Goal: Task Accomplishment & Management: Manage account settings

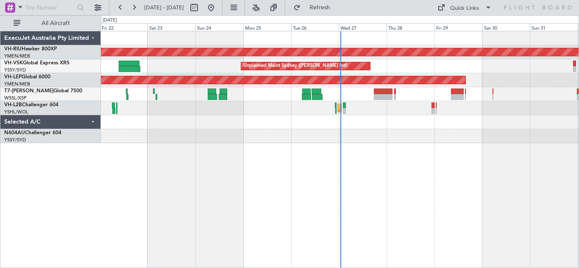
click at [389, 126] on div at bounding box center [340, 122] width 478 height 14
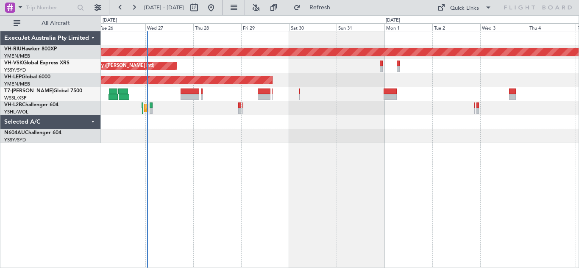
click at [258, 168] on div "Planned Maint [GEOGRAPHIC_DATA] ([GEOGRAPHIC_DATA]) Unplanned Maint Sydney ([PE…" at bounding box center [340, 150] width 478 height 238
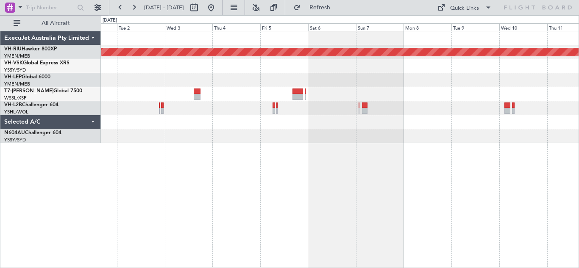
click at [131, 168] on div "Planned Maint [GEOGRAPHIC_DATA] ([GEOGRAPHIC_DATA])" at bounding box center [340, 150] width 478 height 238
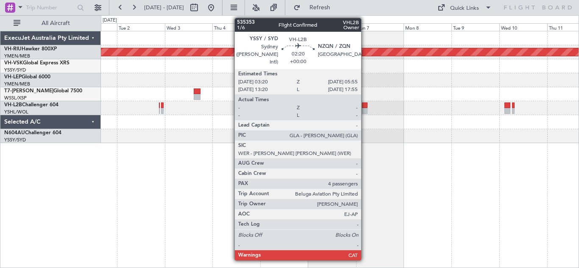
click at [365, 109] on div at bounding box center [365, 111] width 6 height 6
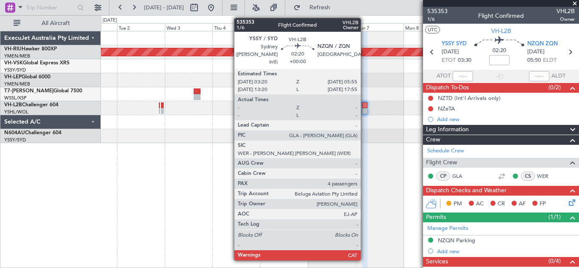
click at [365, 109] on div at bounding box center [365, 111] width 6 height 6
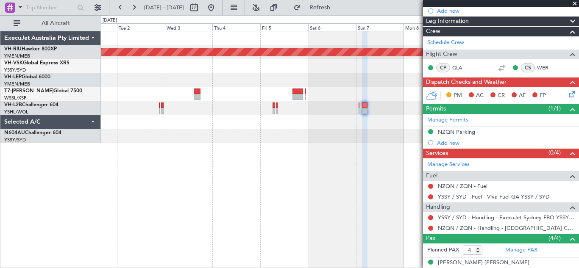
scroll to position [174, 0]
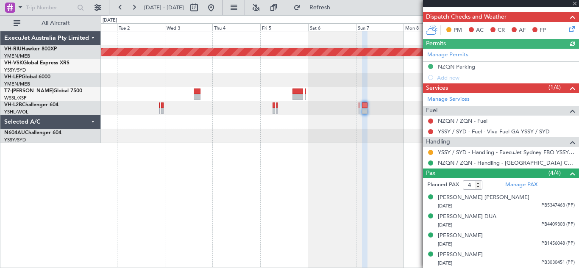
click at [575, 4] on span at bounding box center [575, 4] width 8 height 8
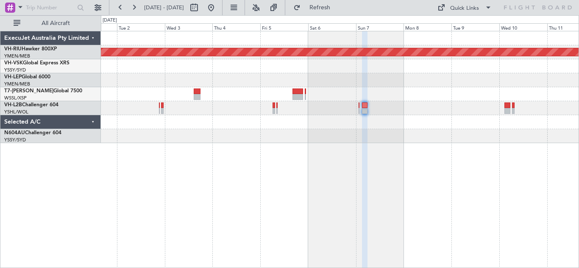
type input "0"
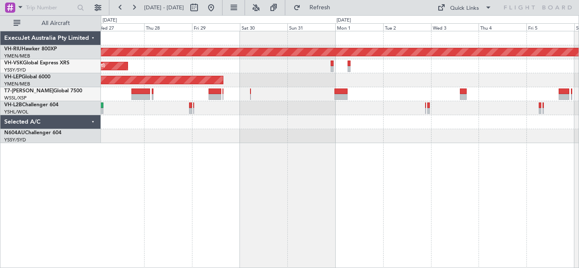
click at [458, 175] on div "Planned Maint [GEOGRAPHIC_DATA] ([GEOGRAPHIC_DATA]) Unplanned Maint Sydney ([PE…" at bounding box center [340, 150] width 478 height 238
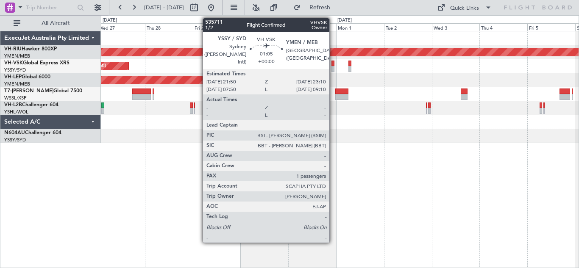
click at [333, 66] on div at bounding box center [333, 69] width 3 height 6
click at [334, 66] on div at bounding box center [333, 64] width 3 height 6
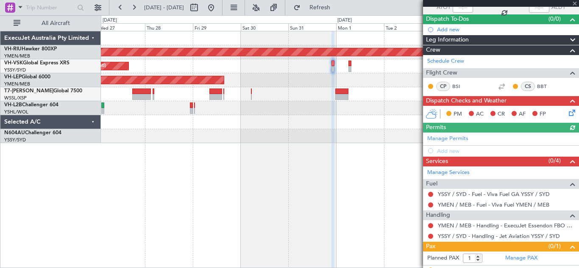
scroll to position [85, 0]
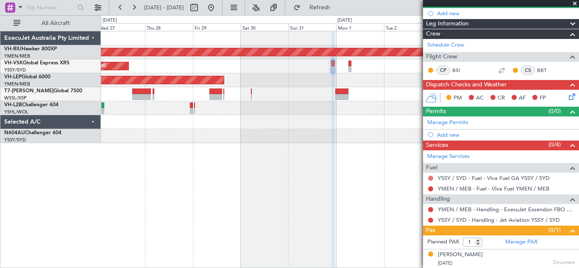
click at [432, 177] on button at bounding box center [430, 178] width 5 height 5
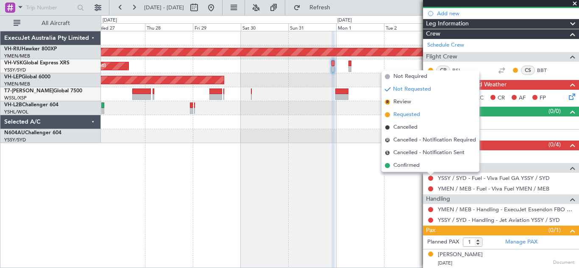
click at [408, 115] on span "Requested" at bounding box center [407, 115] width 27 height 8
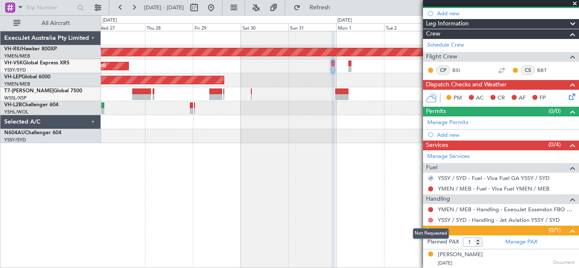
click at [431, 219] on button at bounding box center [430, 220] width 5 height 5
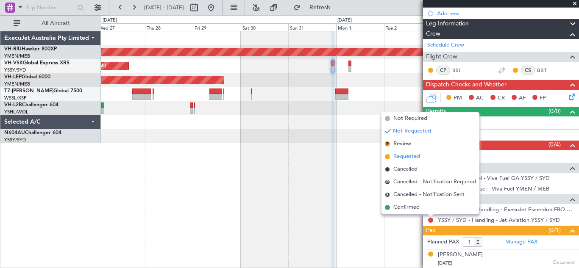
click at [397, 154] on span "Requested" at bounding box center [407, 157] width 27 height 8
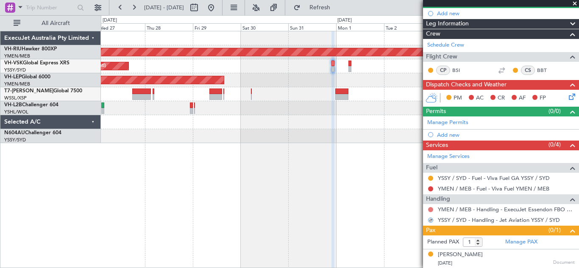
click at [431, 209] on button at bounding box center [430, 209] width 5 height 5
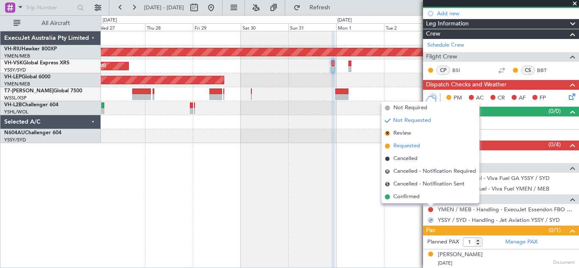
click at [406, 147] on span "Requested" at bounding box center [407, 146] width 27 height 8
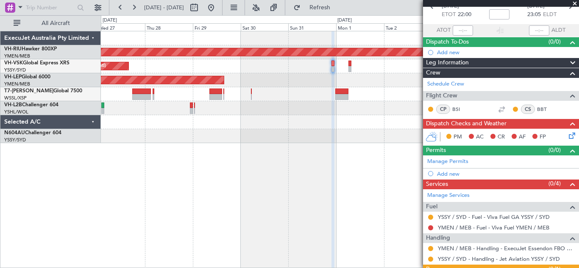
scroll to position [50, 0]
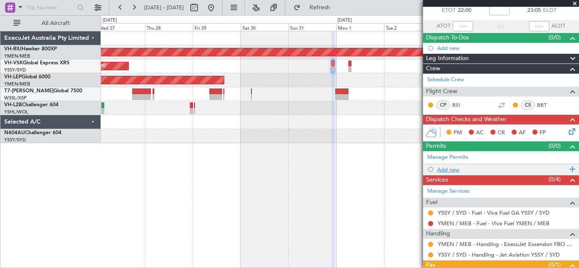
click at [568, 170] on span at bounding box center [572, 169] width 8 height 11
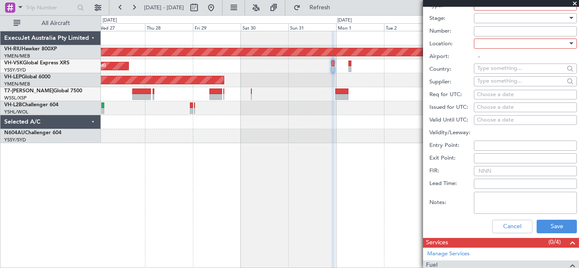
scroll to position [246, 0]
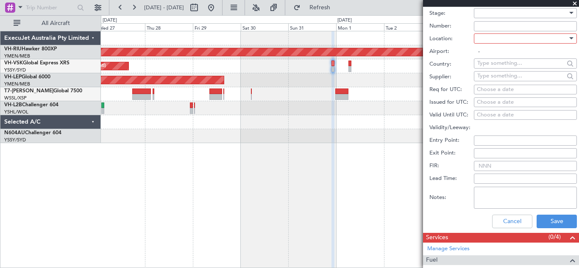
click at [486, 90] on div "Choose a date" at bounding box center [525, 90] width 97 height 8
select select "8"
select select "2025"
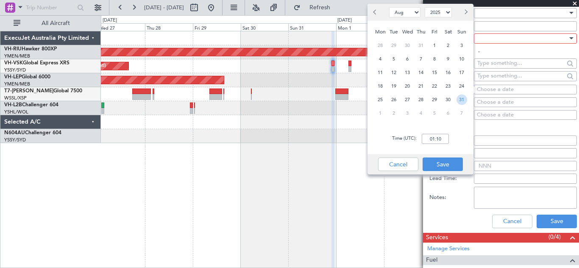
click at [458, 101] on span "31" at bounding box center [462, 100] width 11 height 11
click at [432, 138] on input "00:00" at bounding box center [435, 139] width 27 height 10
type input "22:00"
click at [440, 162] on button "Save" at bounding box center [443, 165] width 40 height 14
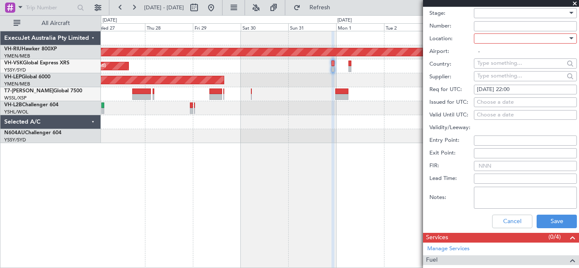
click at [481, 101] on div "Choose a date" at bounding box center [525, 102] width 97 height 8
select select "8"
select select "2025"
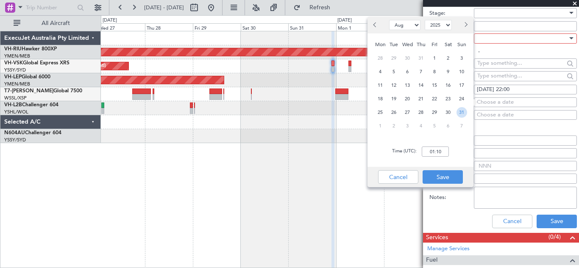
click at [462, 112] on span "31" at bounding box center [462, 112] width 11 height 11
click at [432, 152] on input "00:00" at bounding box center [435, 152] width 27 height 10
type input "22:00"
click at [443, 176] on button "Save" at bounding box center [443, 178] width 40 height 14
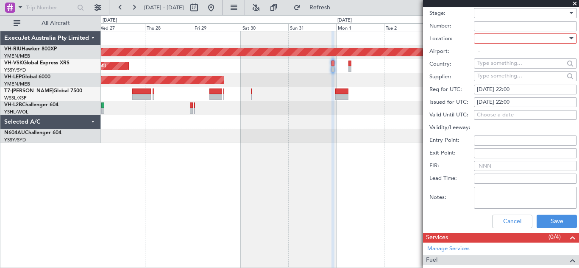
click at [488, 166] on input "FIR:" at bounding box center [525, 166] width 103 height 10
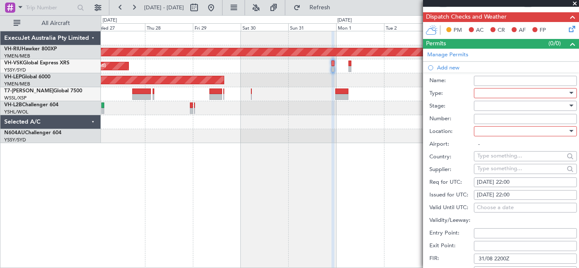
scroll to position [151, 0]
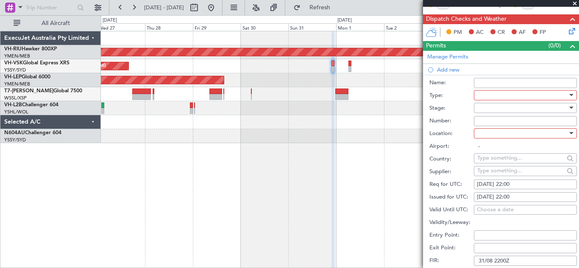
type input "31/08 2200Z"
click at [570, 134] on div at bounding box center [572, 133] width 4 height 2
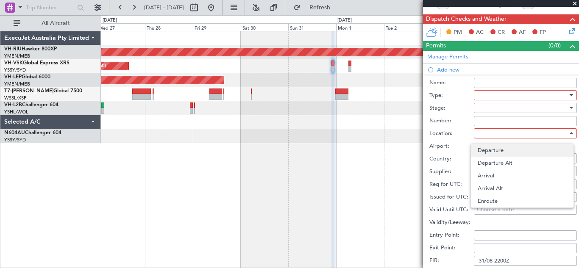
click at [511, 151] on span "Departure" at bounding box center [522, 150] width 89 height 13
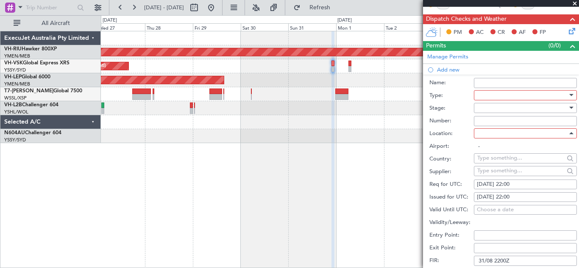
type input "YSSY / SYD"
click at [489, 120] on input "Number:" at bounding box center [525, 121] width 103 height 10
type input "31/08 2200Z"
click at [570, 107] on div at bounding box center [572, 108] width 4 height 2
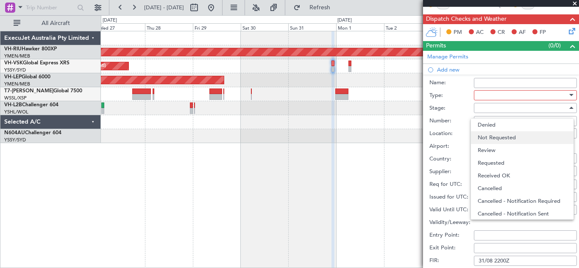
click at [532, 137] on span "Not Requested" at bounding box center [522, 137] width 89 height 13
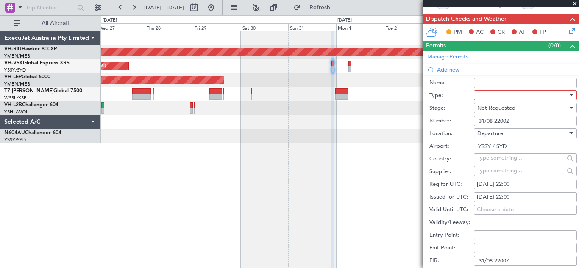
click at [570, 95] on div at bounding box center [572, 95] width 4 height 2
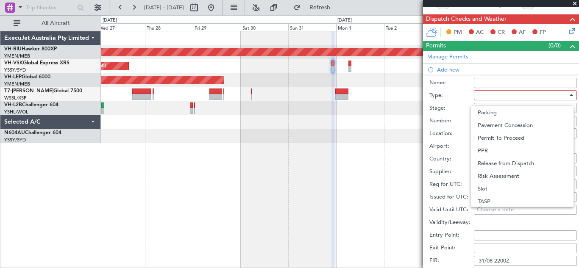
scroll to position [255, 0]
click at [529, 176] on span "Slot" at bounding box center [522, 175] width 89 height 13
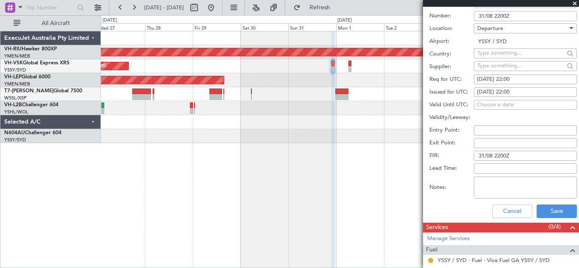
scroll to position [262, 0]
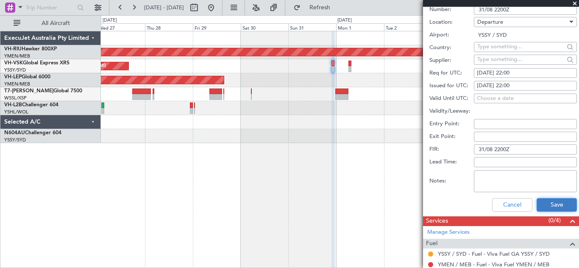
click at [548, 202] on button "Save" at bounding box center [557, 206] width 40 height 14
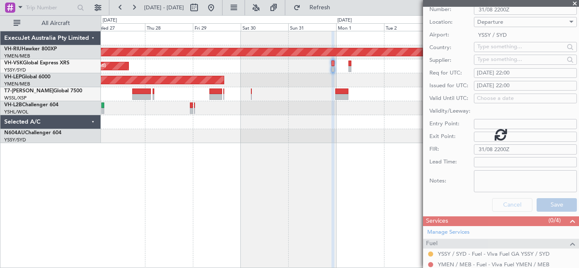
scroll to position [95, 0]
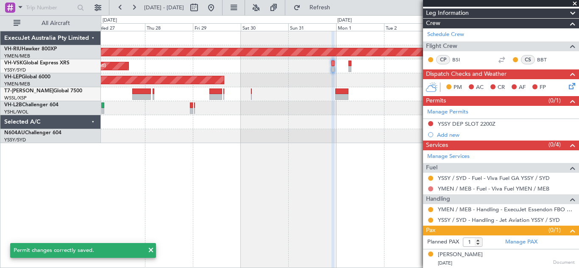
click at [432, 189] on button at bounding box center [430, 189] width 5 height 5
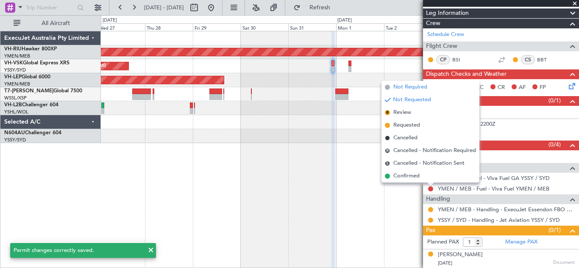
click at [409, 87] on span "Not Required" at bounding box center [411, 87] width 34 height 8
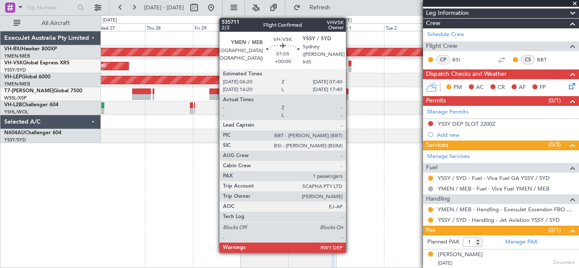
click at [350, 64] on div at bounding box center [350, 64] width 3 height 6
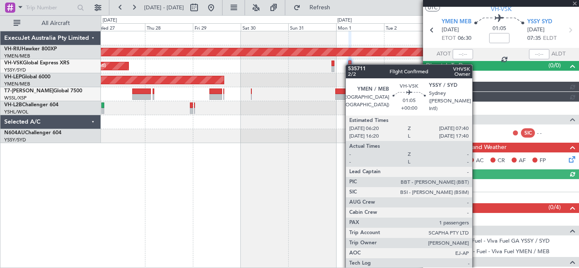
scroll to position [85, 0]
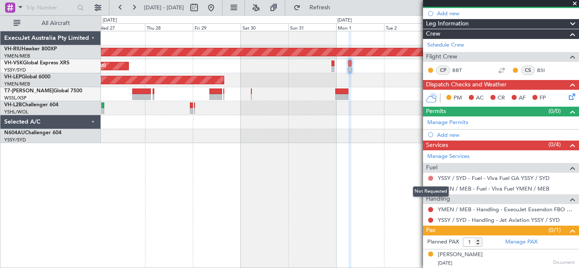
click at [431, 177] on button at bounding box center [430, 178] width 5 height 5
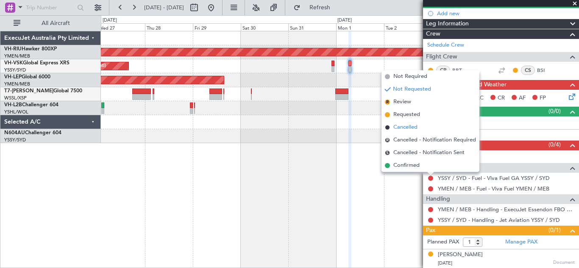
click at [405, 127] on span "Cancelled" at bounding box center [406, 127] width 24 height 8
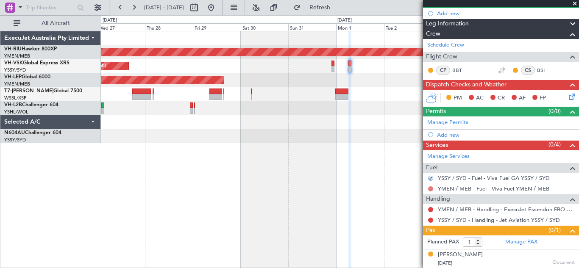
click at [431, 188] on button at bounding box center [430, 189] width 5 height 5
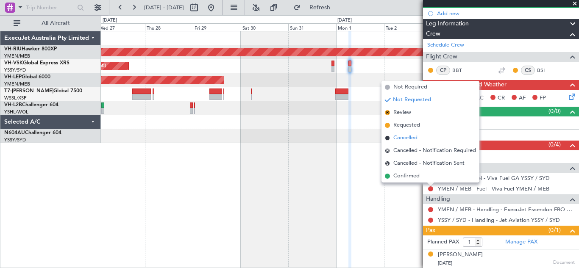
click at [405, 139] on span "Cancelled" at bounding box center [406, 138] width 24 height 8
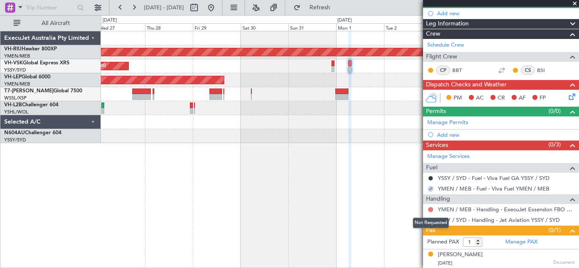
click at [431, 208] on button at bounding box center [430, 209] width 5 height 5
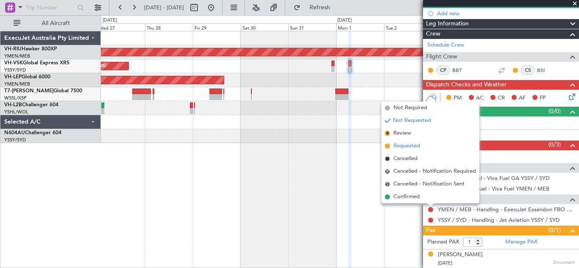
click at [403, 148] on span "Requested" at bounding box center [407, 146] width 27 height 8
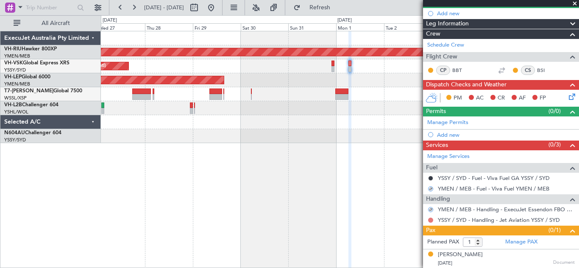
click at [430, 221] on button at bounding box center [430, 220] width 5 height 5
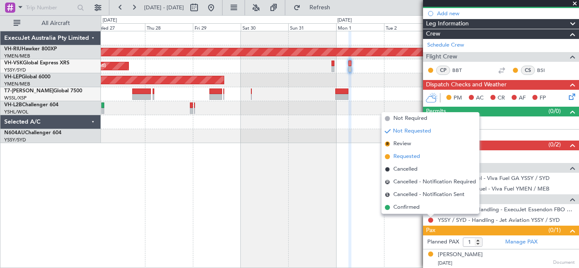
click at [395, 159] on span "Requested" at bounding box center [407, 157] width 27 height 8
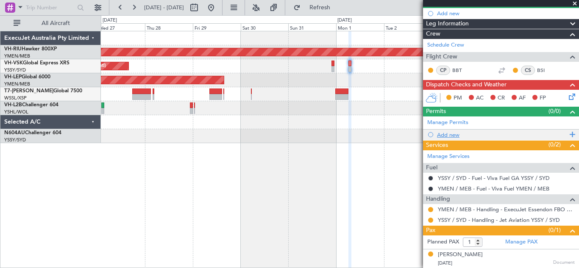
click at [568, 134] on span at bounding box center [572, 134] width 8 height 11
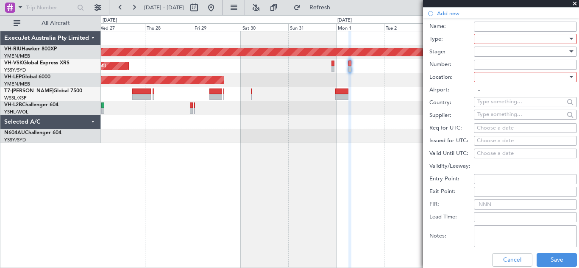
scroll to position [214, 0]
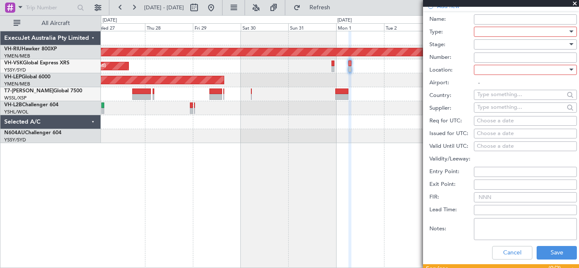
click at [489, 120] on div "Choose a date" at bounding box center [525, 121] width 97 height 8
select select "8"
select select "2025"
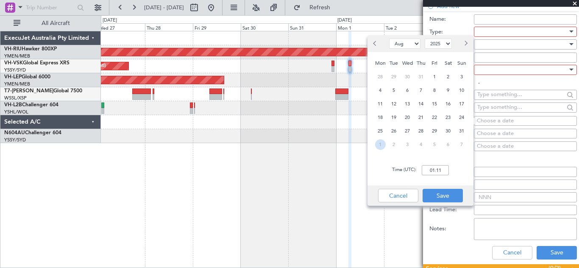
click at [382, 144] on span "1" at bounding box center [380, 145] width 11 height 11
select select "9"
click at [434, 171] on input "00:00" at bounding box center [435, 170] width 27 height 10
type input "07:35"
click at [439, 193] on button "Save" at bounding box center [443, 196] width 40 height 14
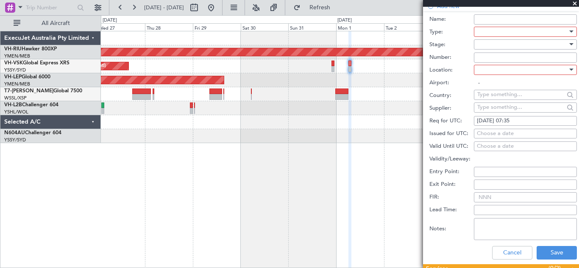
click at [483, 133] on div "Choose a date" at bounding box center [525, 134] width 97 height 8
select select "8"
select select "2025"
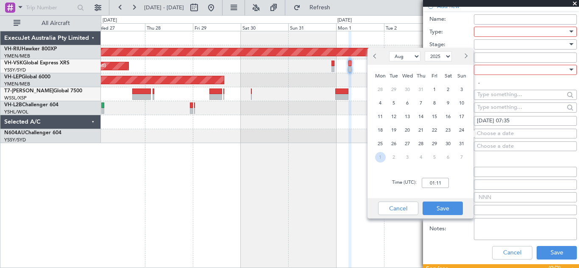
click at [378, 157] on span "1" at bounding box center [380, 157] width 11 height 11
select select "9"
click at [433, 182] on input "00:00" at bounding box center [435, 183] width 27 height 10
type input "07:35"
click at [440, 206] on button "Save" at bounding box center [443, 209] width 40 height 14
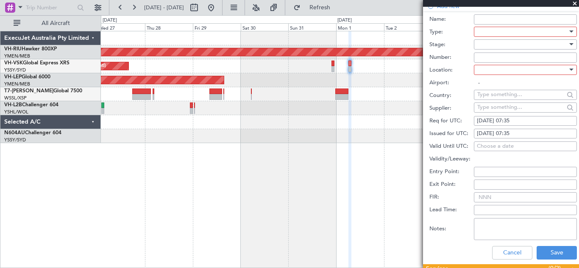
click at [495, 195] on input "FIR:" at bounding box center [525, 198] width 103 height 10
type input "01/09 0735"
click at [570, 70] on div at bounding box center [572, 70] width 4 height 2
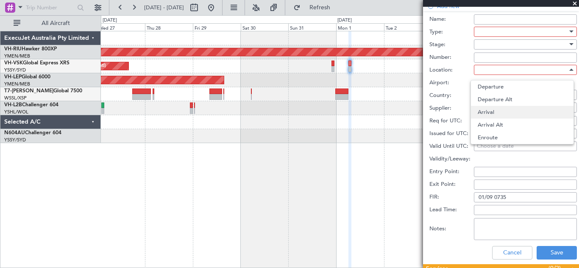
click at [510, 112] on span "Arrival" at bounding box center [522, 112] width 89 height 13
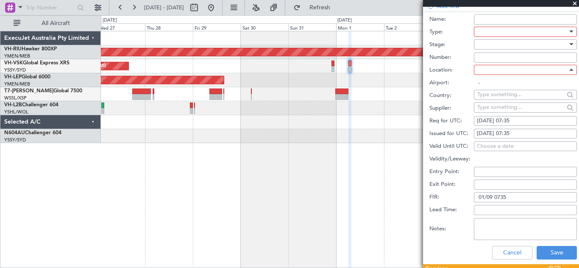
type input "YSSY / SYD"
click at [484, 56] on input "Number:" at bounding box center [525, 58] width 103 height 10
type input "01/09 0735Z"
click at [568, 42] on div at bounding box center [571, 44] width 6 height 7
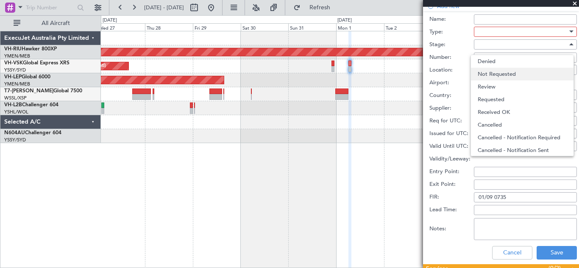
click at [507, 73] on span "Not Requested" at bounding box center [522, 74] width 89 height 13
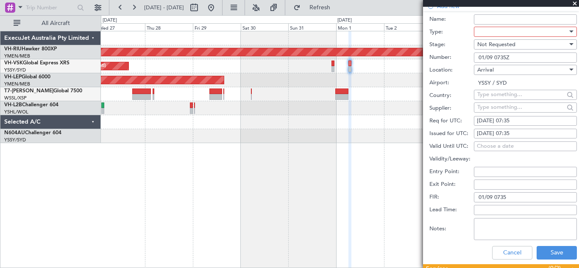
click at [570, 32] on div at bounding box center [572, 32] width 4 height 2
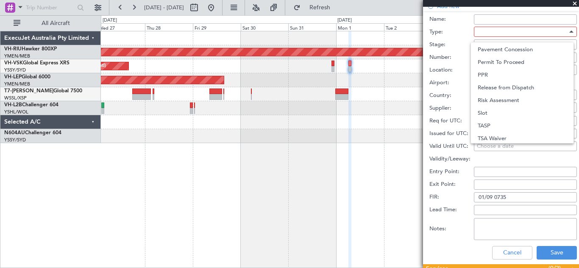
scroll to position [255, 0]
click at [510, 113] on span "Slot" at bounding box center [522, 111] width 89 height 13
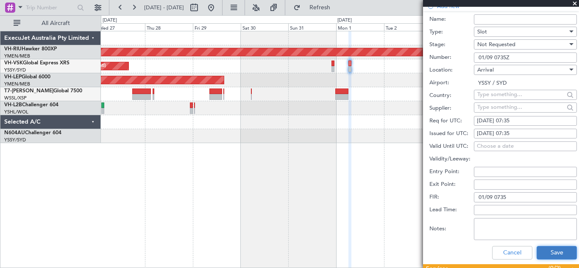
click at [551, 251] on button "Save" at bounding box center [557, 253] width 40 height 14
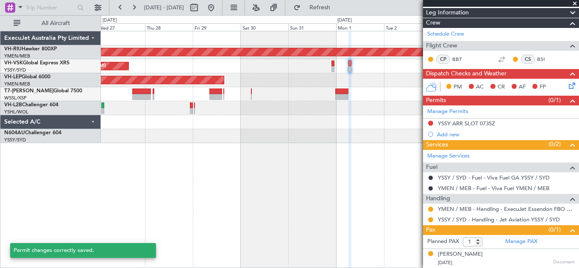
scroll to position [95, 0]
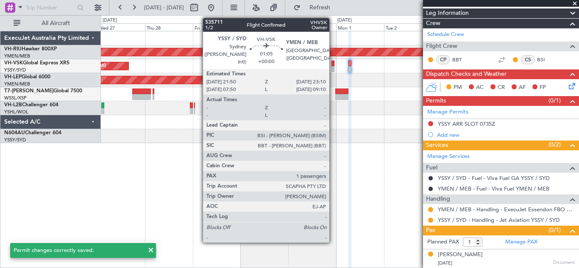
click at [333, 62] on div at bounding box center [333, 64] width 3 height 6
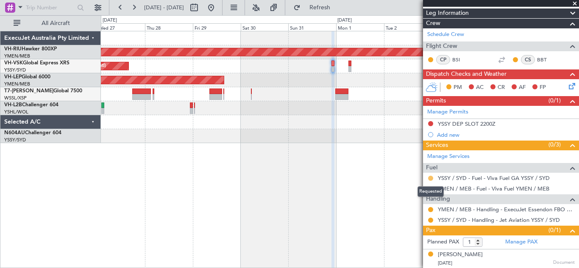
click at [430, 178] on button at bounding box center [430, 178] width 5 height 5
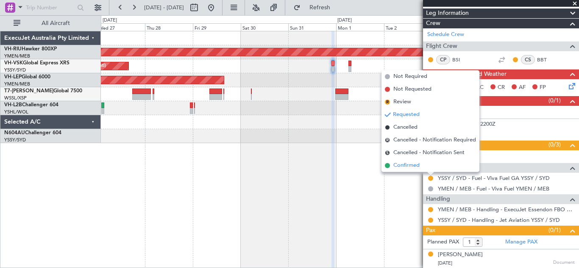
click at [405, 164] on span "Confirmed" at bounding box center [407, 166] width 26 height 8
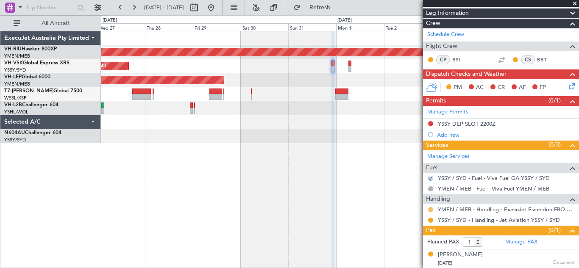
click at [431, 209] on button at bounding box center [430, 209] width 5 height 5
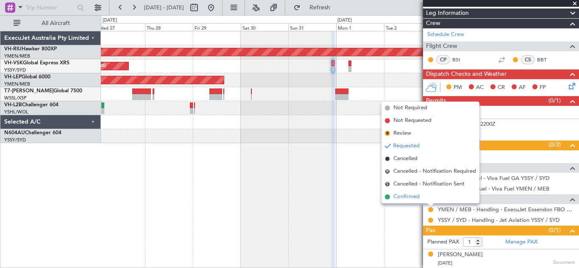
click at [402, 196] on span "Confirmed" at bounding box center [407, 197] width 26 height 8
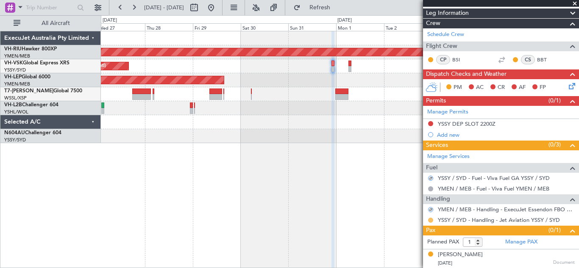
click at [430, 221] on button at bounding box center [430, 220] width 5 height 5
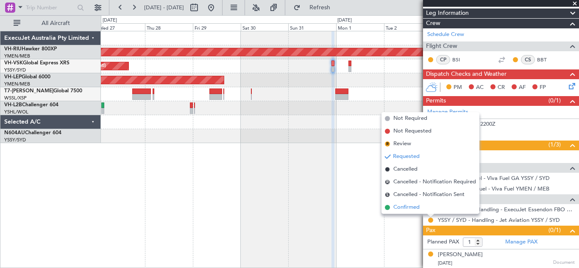
click at [405, 208] on span "Confirmed" at bounding box center [407, 208] width 26 height 8
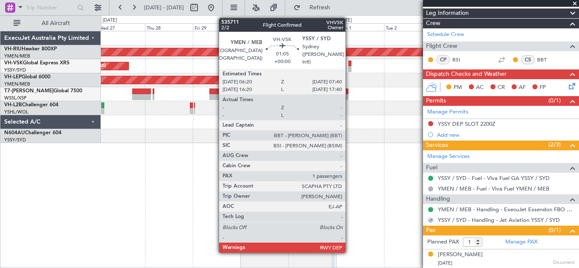
click at [350, 66] on div at bounding box center [350, 69] width 3 height 6
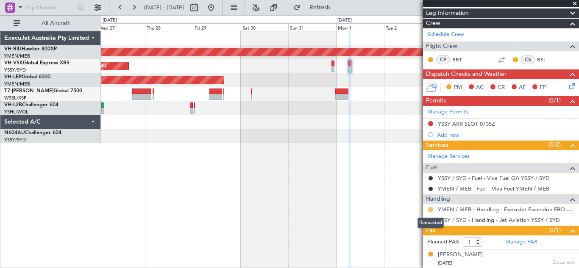
click at [431, 209] on button at bounding box center [430, 209] width 5 height 5
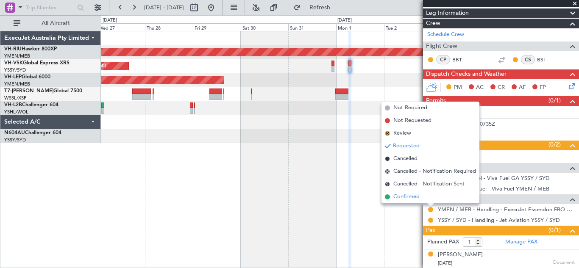
click at [412, 198] on span "Confirmed" at bounding box center [407, 197] width 26 height 8
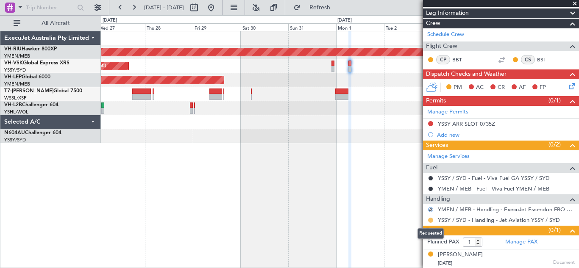
click at [431, 220] on button at bounding box center [430, 220] width 5 height 5
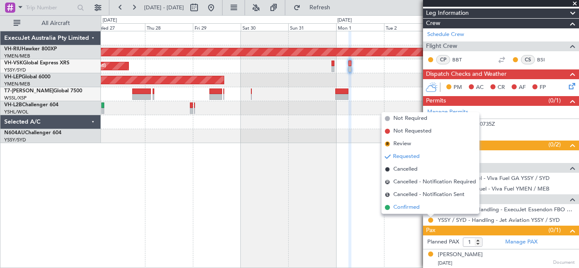
click at [407, 209] on span "Confirmed" at bounding box center [407, 208] width 26 height 8
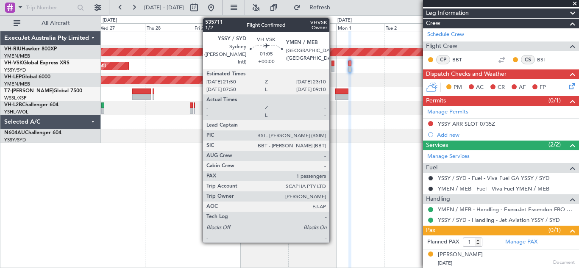
click at [333, 67] on div at bounding box center [333, 69] width 3 height 6
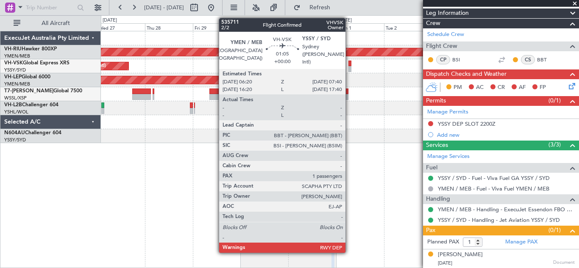
click at [350, 67] on div at bounding box center [350, 69] width 3 height 6
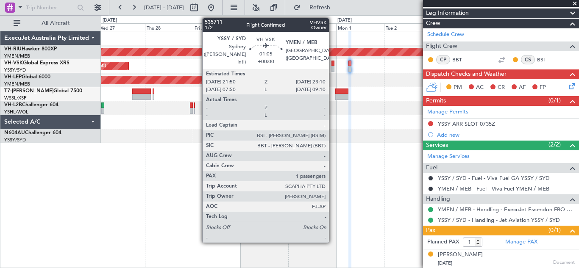
click at [333, 66] on div at bounding box center [333, 64] width 3 height 6
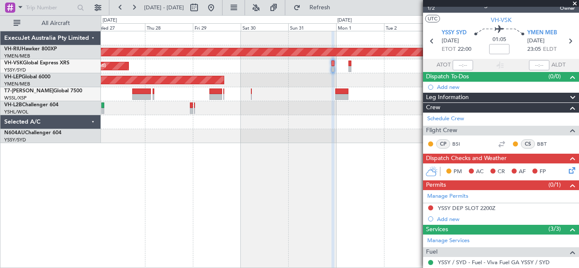
scroll to position [0, 0]
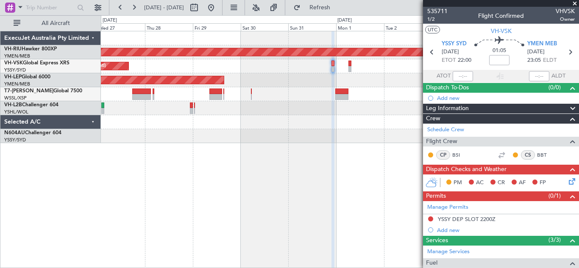
click at [574, 2] on span at bounding box center [575, 4] width 8 height 8
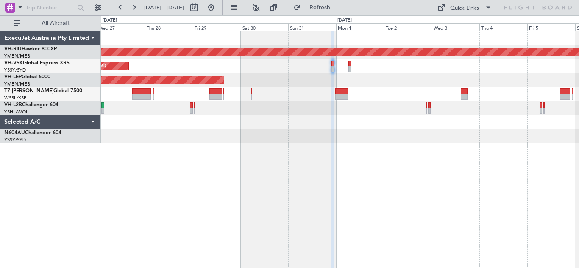
type input "0"
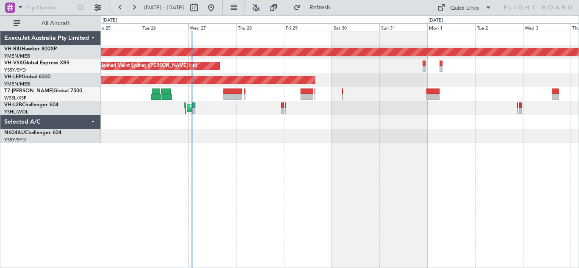
click at [271, 156] on div "Planned Maint [GEOGRAPHIC_DATA] ([GEOGRAPHIC_DATA]) Unplanned Maint Sydney ([PE…" at bounding box center [340, 150] width 478 height 238
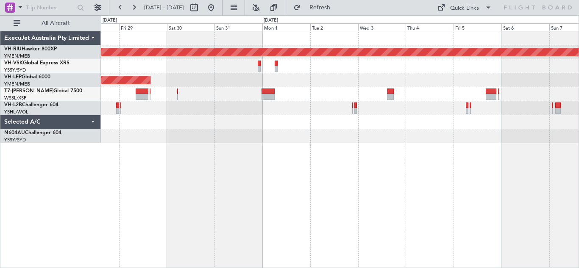
click at [313, 148] on div "Planned Maint [GEOGRAPHIC_DATA] ([GEOGRAPHIC_DATA]) Unplanned Maint Sydney ([PE…" at bounding box center [340, 150] width 478 height 238
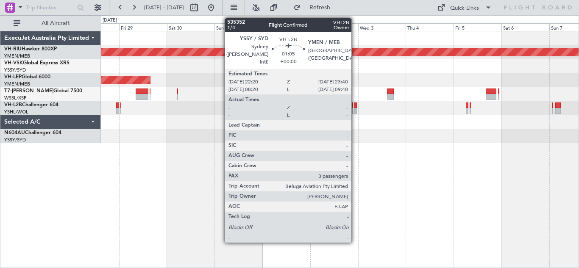
click at [355, 108] on div at bounding box center [356, 106] width 3 height 6
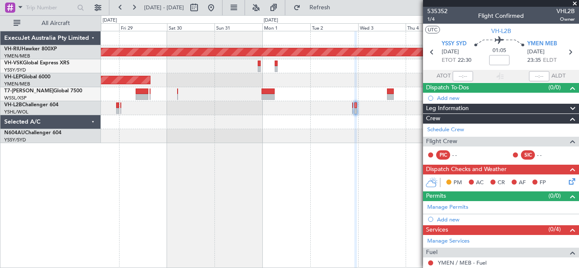
click at [576, 3] on span at bounding box center [575, 4] width 8 height 8
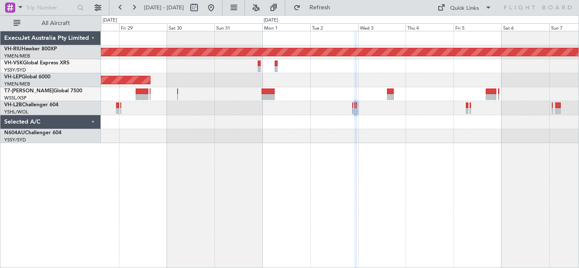
type input "0"
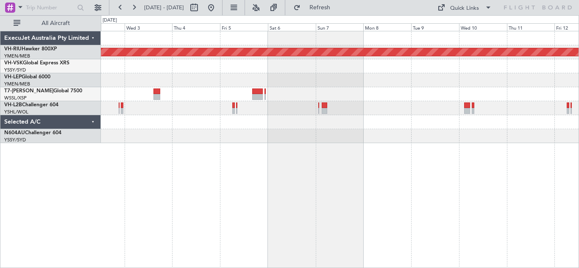
click at [207, 145] on div "Planned Maint [GEOGRAPHIC_DATA] ([GEOGRAPHIC_DATA])" at bounding box center [340, 150] width 478 height 238
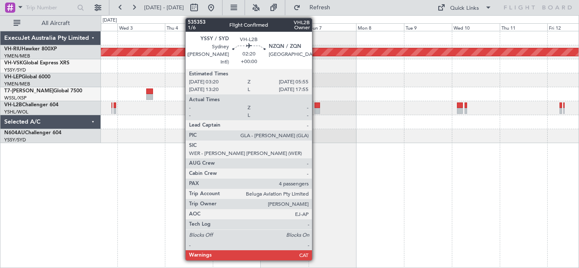
click at [316, 110] on div at bounding box center [318, 111] width 6 height 6
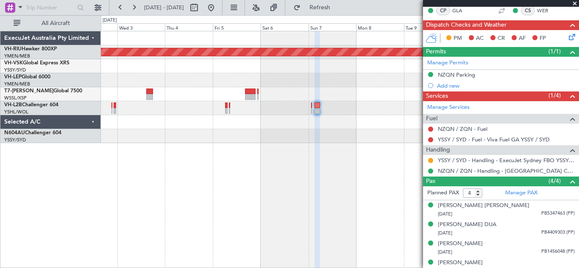
scroll to position [174, 0]
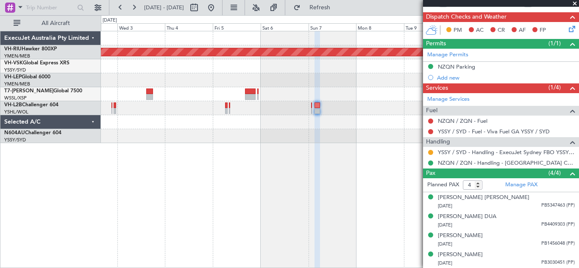
click at [575, 3] on span at bounding box center [575, 4] width 8 height 8
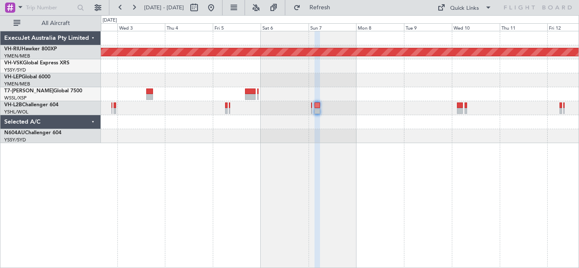
type input "0"
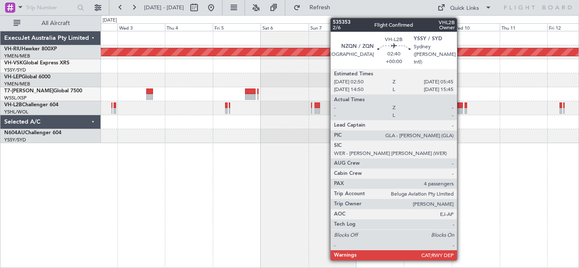
click at [461, 111] on div at bounding box center [460, 111] width 6 height 6
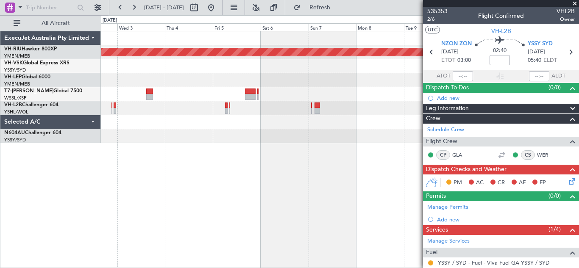
click at [576, 3] on span at bounding box center [575, 4] width 8 height 8
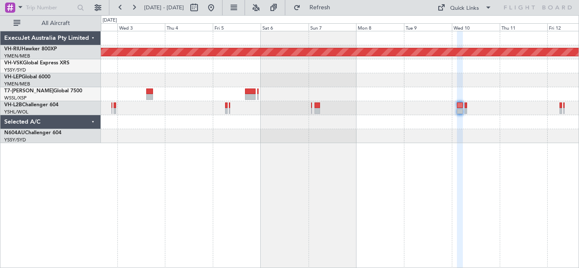
type input "0"
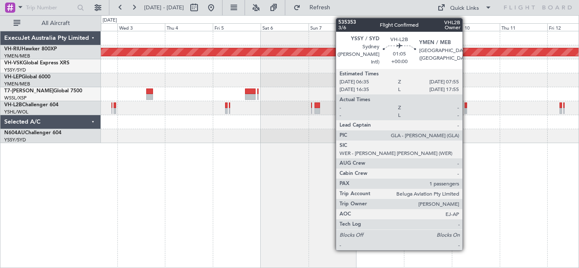
click at [467, 108] on div at bounding box center [466, 111] width 3 height 6
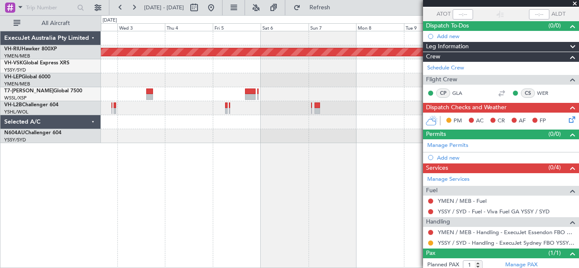
scroll to position [85, 0]
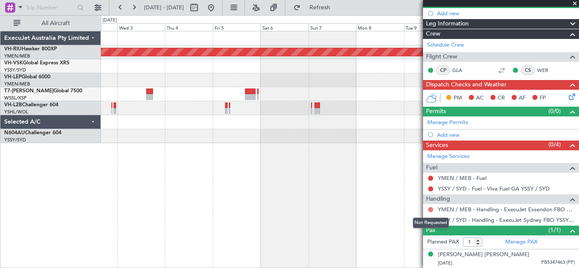
click at [430, 208] on button at bounding box center [430, 209] width 5 height 5
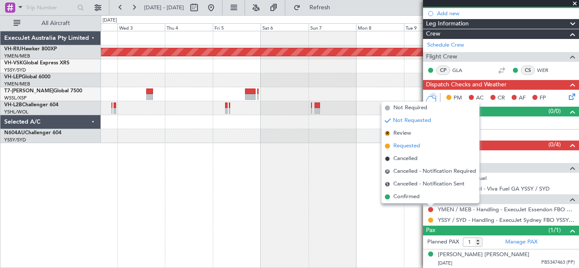
click at [400, 146] on span "Requested" at bounding box center [407, 146] width 27 height 8
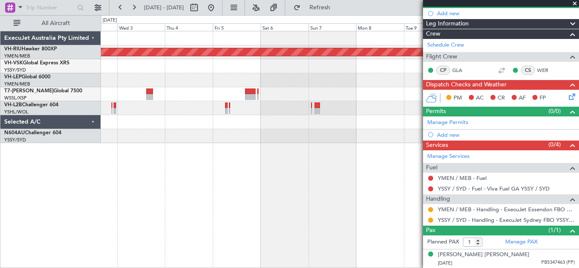
click at [574, 2] on span at bounding box center [575, 4] width 8 height 8
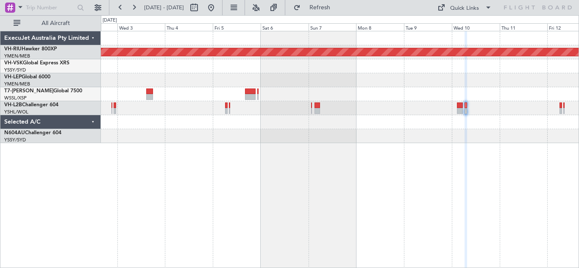
type input "0"
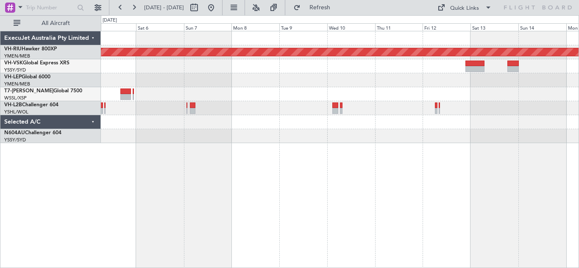
click at [402, 140] on div "Planned Maint [GEOGRAPHIC_DATA] ([GEOGRAPHIC_DATA])" at bounding box center [340, 87] width 478 height 112
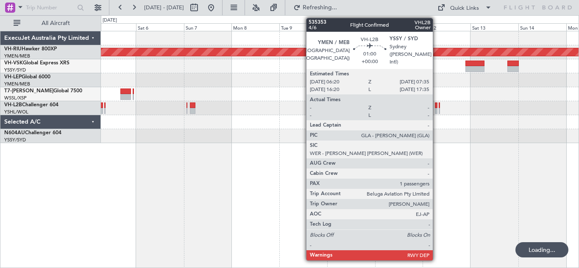
click at [437, 108] on div at bounding box center [436, 111] width 3 height 6
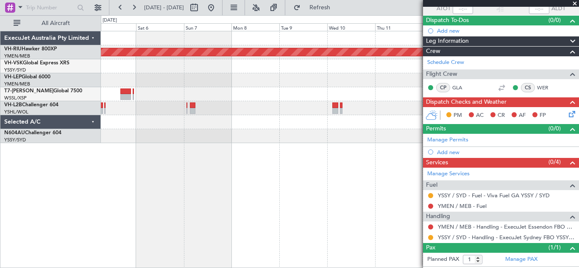
scroll to position [85, 0]
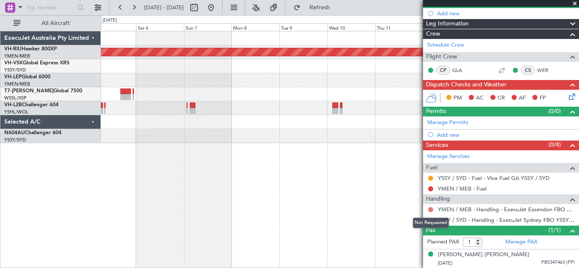
click at [433, 210] on button at bounding box center [430, 209] width 5 height 5
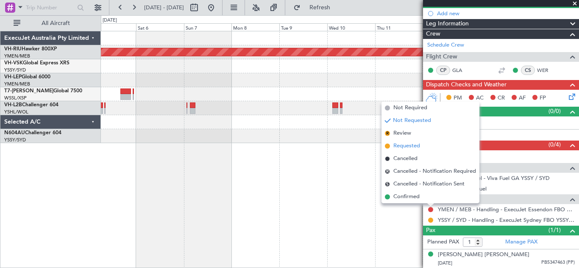
click at [403, 146] on span "Requested" at bounding box center [407, 146] width 27 height 8
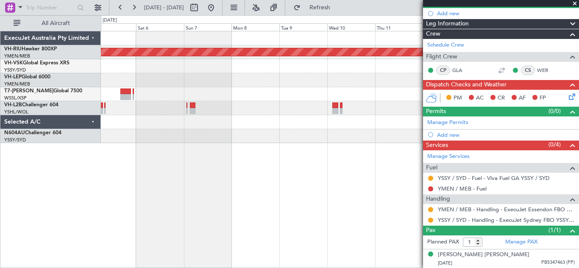
scroll to position [0, 0]
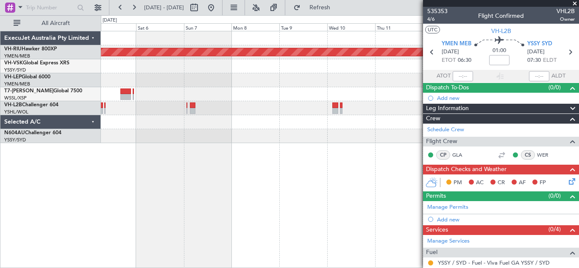
click at [576, 3] on span at bounding box center [575, 4] width 8 height 8
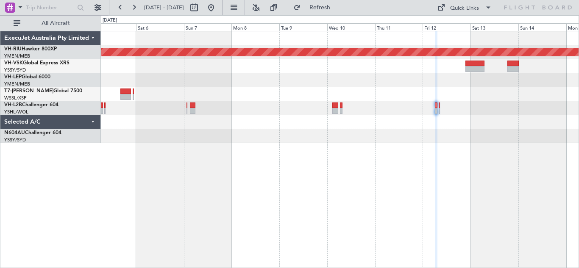
type input "0"
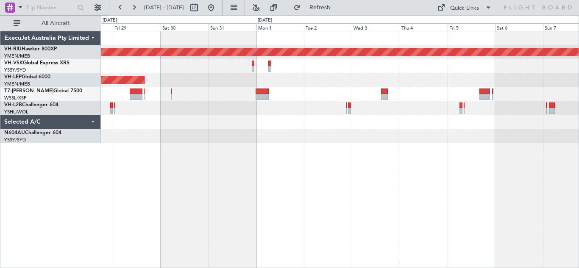
click at [203, 171] on div "Planned Maint [GEOGRAPHIC_DATA] ([GEOGRAPHIC_DATA]) Unplanned Maint Sydney ([PE…" at bounding box center [340, 150] width 478 height 238
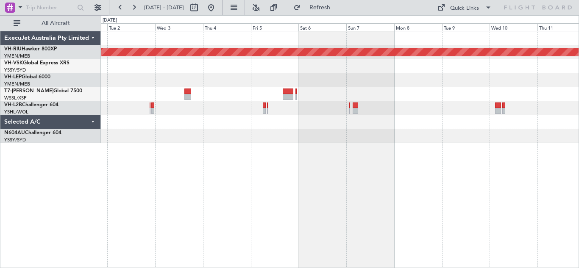
click at [259, 160] on div "Planned Maint [GEOGRAPHIC_DATA] ([GEOGRAPHIC_DATA])" at bounding box center [340, 150] width 478 height 238
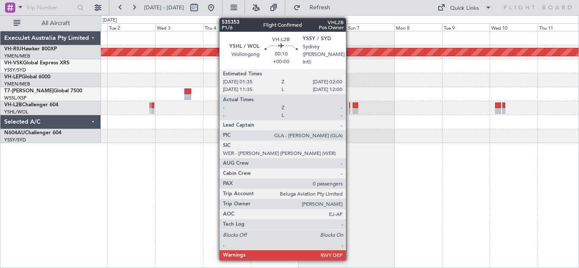
click at [350, 107] on div at bounding box center [350, 106] width 1 height 6
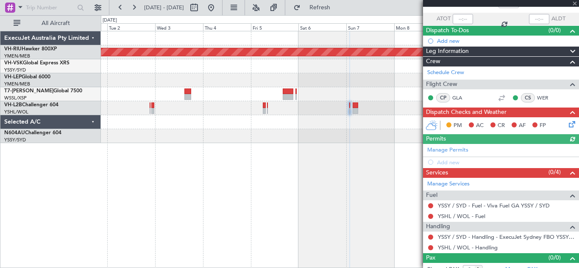
scroll to position [66, 0]
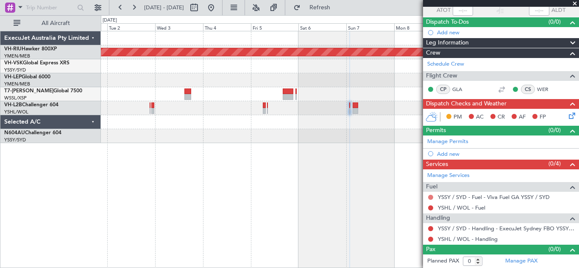
click at [431, 197] on button at bounding box center [430, 197] width 5 height 5
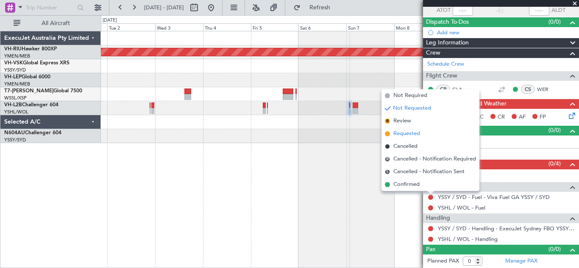
click at [398, 133] on span "Requested" at bounding box center [407, 134] width 27 height 8
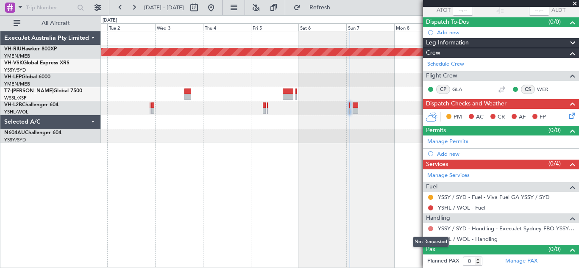
click at [430, 228] on button at bounding box center [430, 228] width 5 height 5
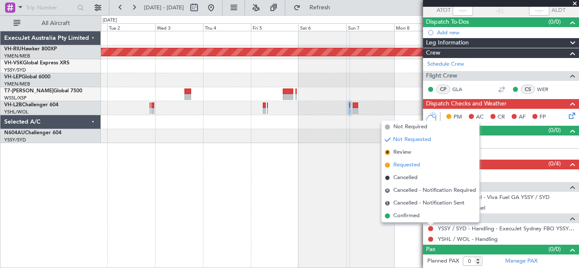
click at [397, 165] on span "Requested" at bounding box center [407, 165] width 27 height 8
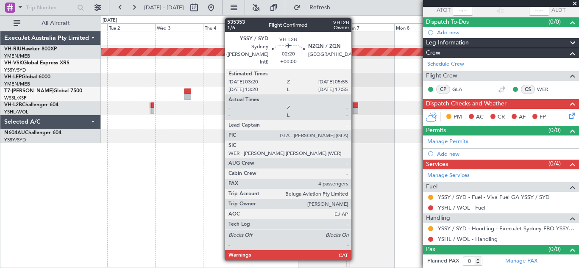
click at [355, 107] on div at bounding box center [356, 106] width 6 height 6
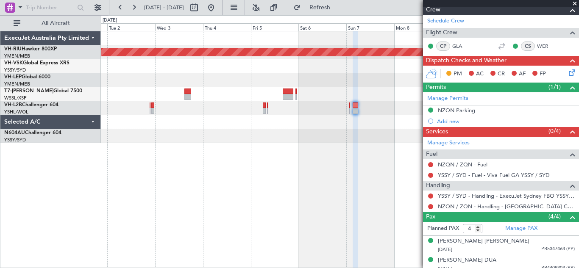
scroll to position [167, 0]
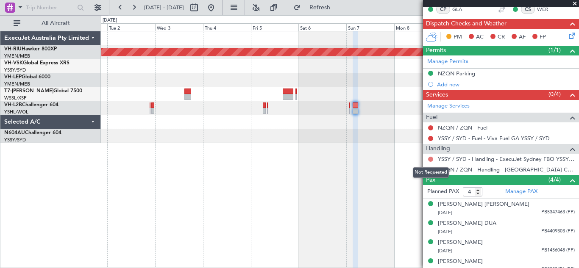
click at [431, 159] on button at bounding box center [430, 159] width 5 height 5
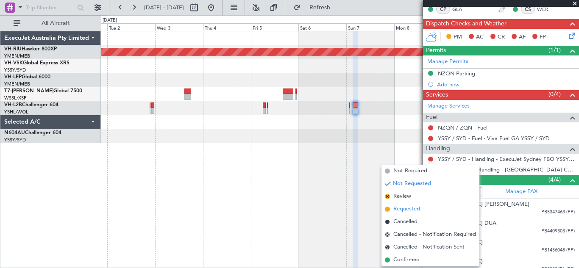
click at [407, 209] on span "Requested" at bounding box center [407, 209] width 27 height 8
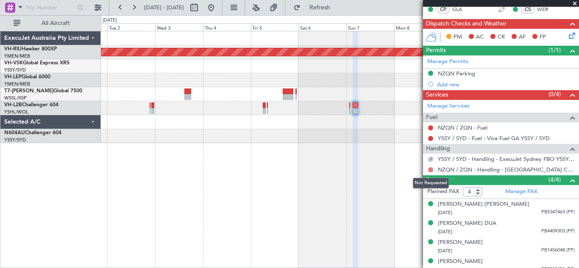
click at [431, 171] on button at bounding box center [430, 170] width 5 height 5
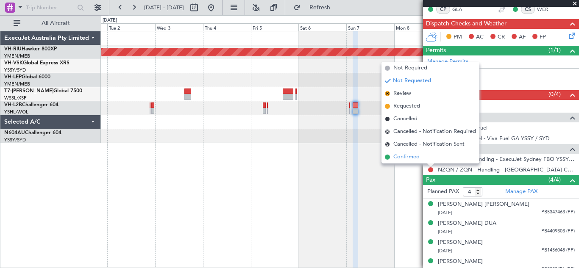
click at [411, 158] on span "Confirmed" at bounding box center [407, 157] width 26 height 8
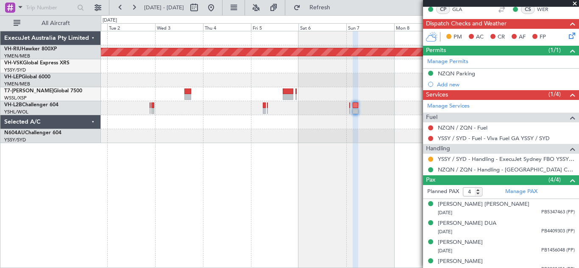
click at [575, 4] on span at bounding box center [575, 4] width 8 height 8
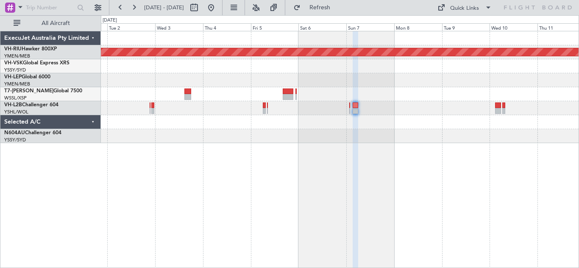
type input "0"
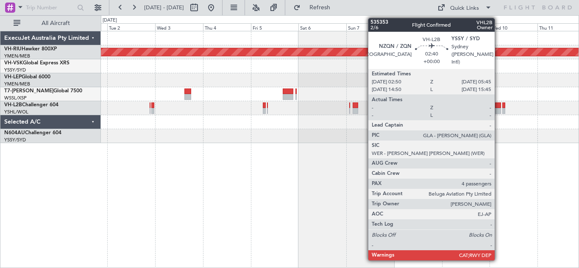
click at [499, 109] on div at bounding box center [498, 111] width 6 height 6
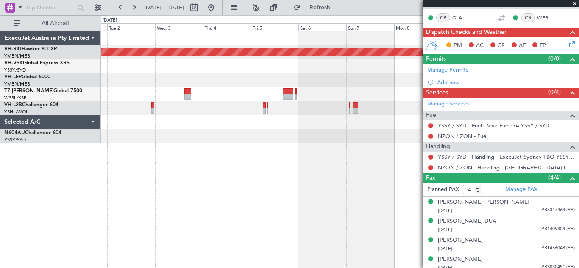
scroll to position [139, 0]
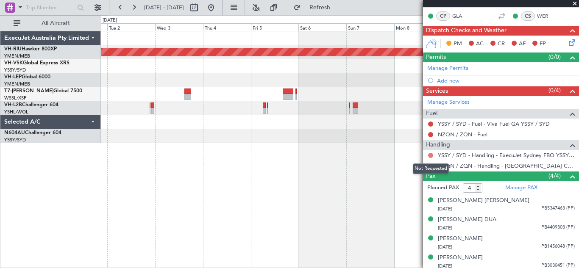
click at [431, 157] on button at bounding box center [430, 155] width 5 height 5
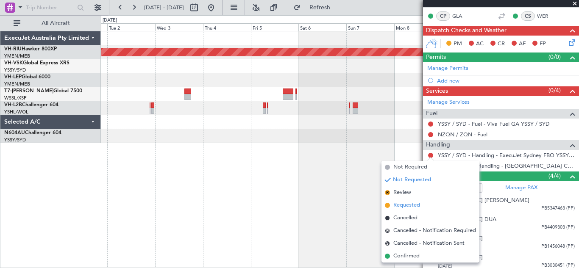
click at [400, 204] on span "Requested" at bounding box center [407, 205] width 27 height 8
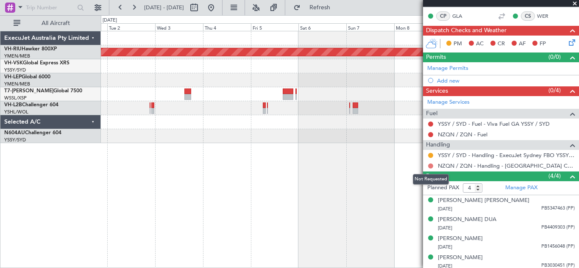
click at [430, 167] on button at bounding box center [430, 166] width 5 height 5
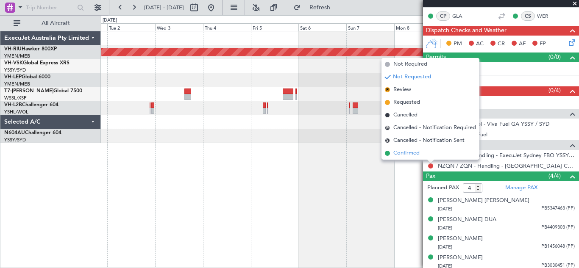
click at [408, 155] on span "Confirmed" at bounding box center [407, 153] width 26 height 8
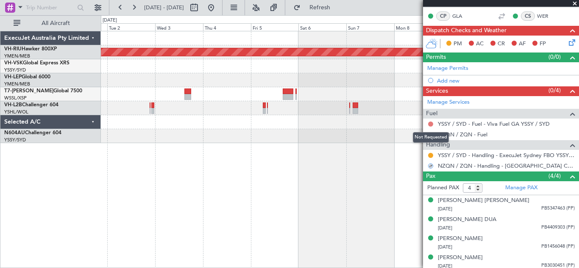
click at [431, 123] on button at bounding box center [430, 124] width 5 height 5
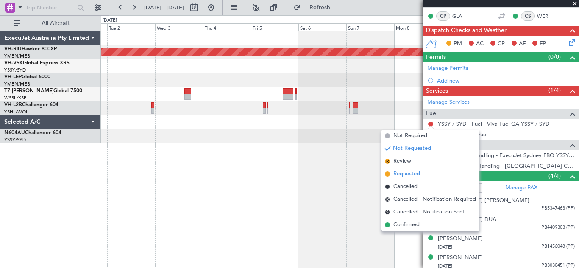
click at [408, 177] on span "Requested" at bounding box center [407, 174] width 27 height 8
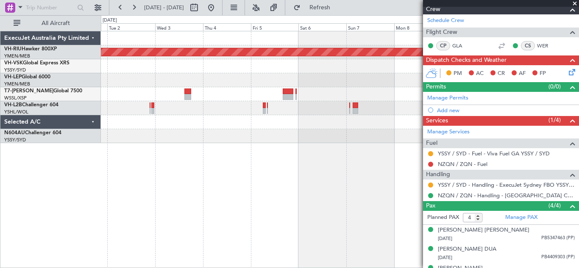
scroll to position [107, 0]
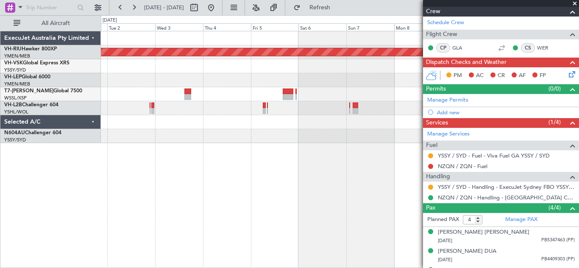
click at [575, 3] on span at bounding box center [575, 4] width 8 height 8
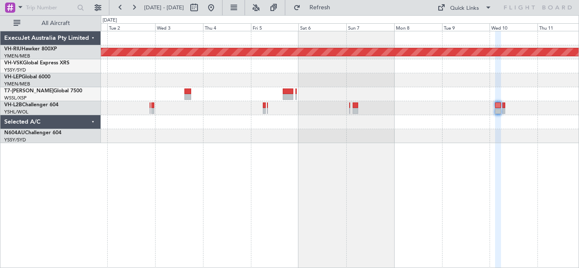
type input "0"
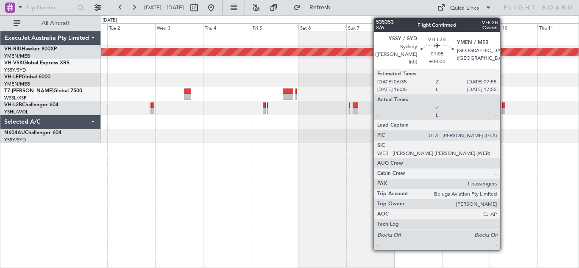
click at [504, 107] on div at bounding box center [504, 106] width 3 height 6
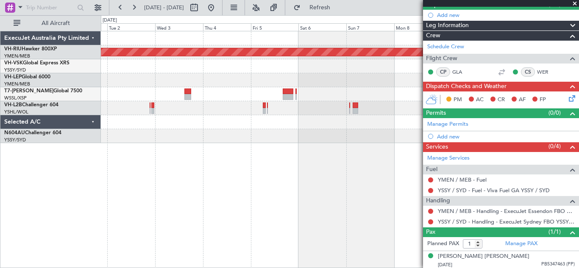
scroll to position [85, 0]
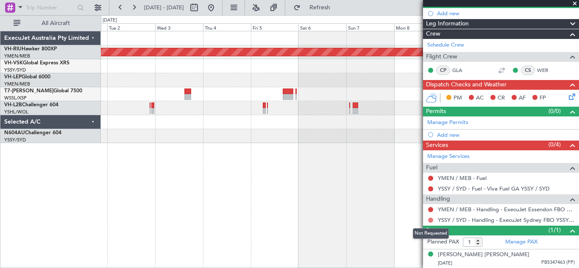
click at [431, 219] on button at bounding box center [430, 220] width 5 height 5
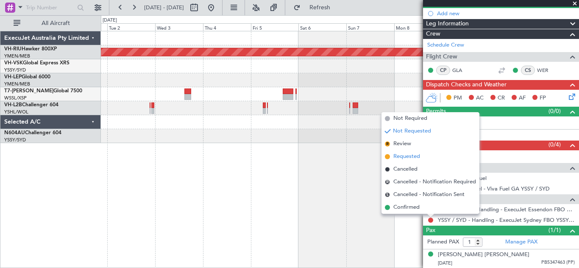
click at [403, 155] on span "Requested" at bounding box center [407, 157] width 27 height 8
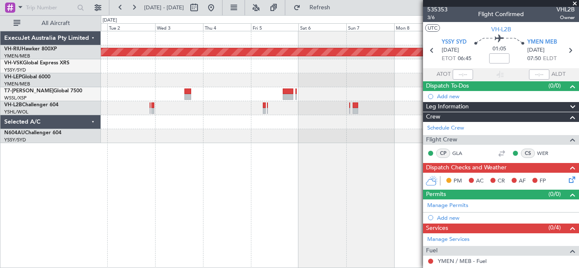
scroll to position [0, 0]
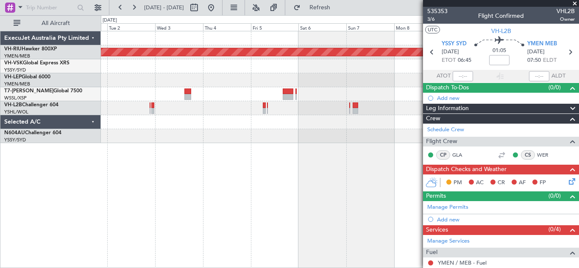
click at [575, 3] on span at bounding box center [575, 4] width 8 height 8
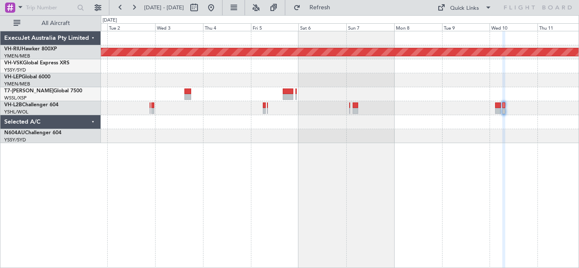
type input "0"
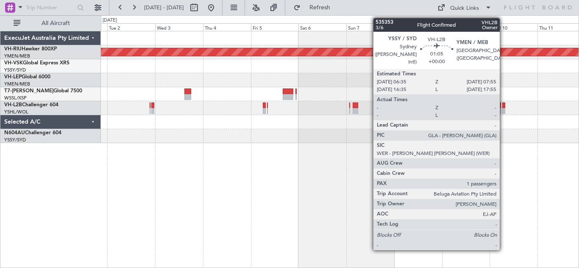
click at [504, 108] on div at bounding box center [504, 111] width 3 height 6
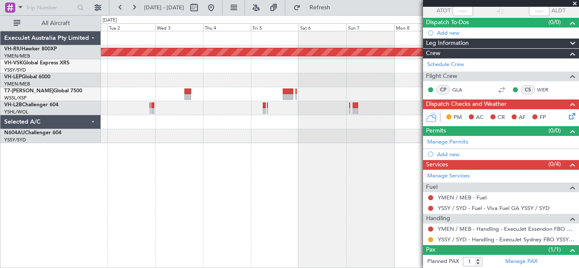
scroll to position [85, 0]
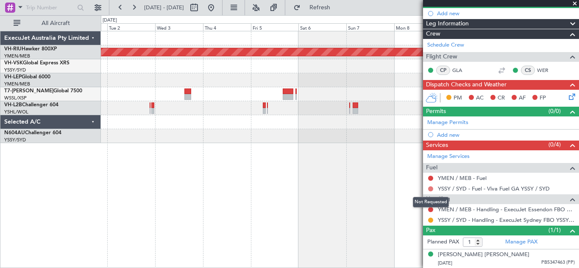
click at [431, 189] on button at bounding box center [430, 189] width 5 height 5
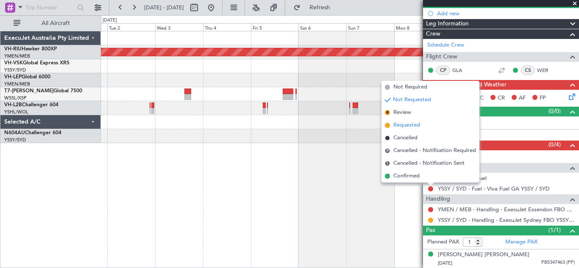
click at [401, 124] on span "Requested" at bounding box center [407, 125] width 27 height 8
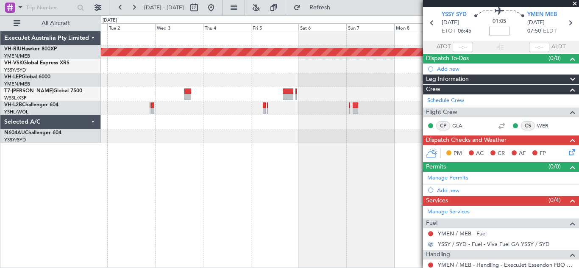
scroll to position [0, 0]
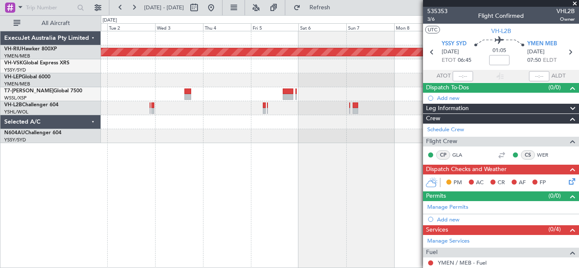
click at [573, 2] on span at bounding box center [575, 4] width 8 height 8
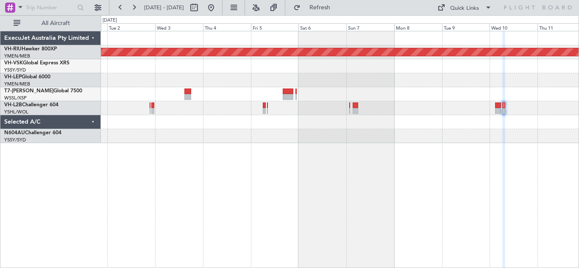
type input "0"
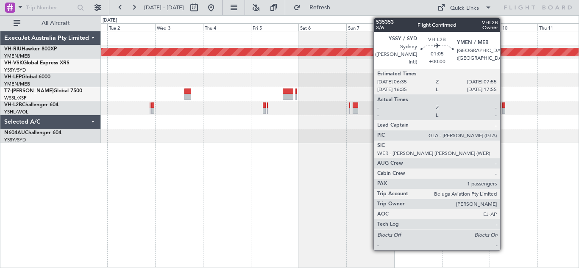
click at [504, 109] on div at bounding box center [504, 111] width 3 height 6
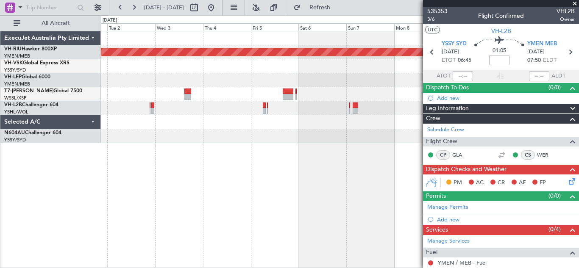
click at [575, 3] on span at bounding box center [575, 4] width 8 height 8
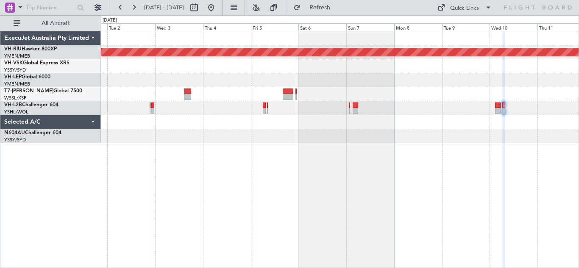
type input "0"
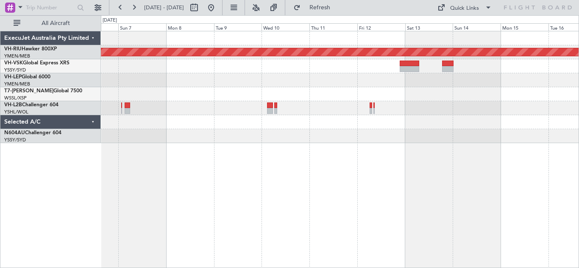
click at [294, 179] on div "Planned Maint [GEOGRAPHIC_DATA] ([GEOGRAPHIC_DATA])" at bounding box center [340, 150] width 478 height 238
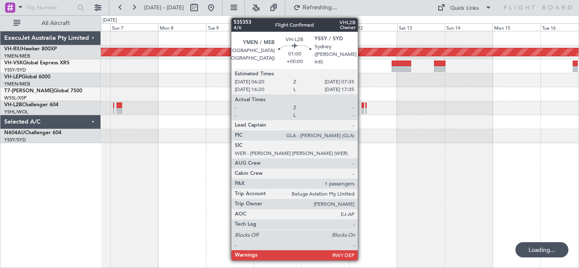
click at [362, 107] on div at bounding box center [363, 106] width 3 height 6
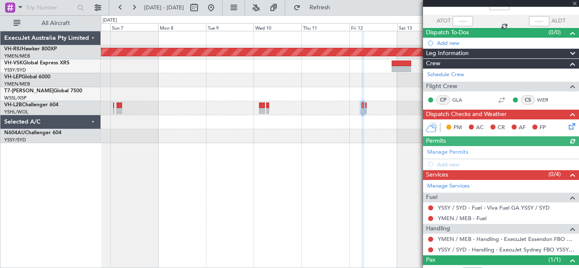
scroll to position [85, 0]
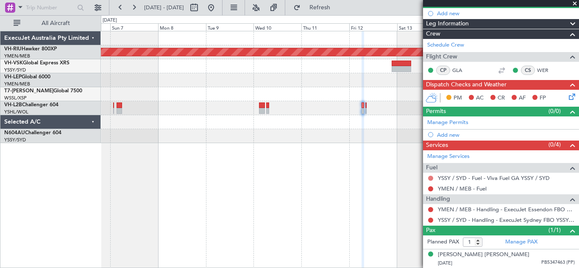
click at [429, 178] on button at bounding box center [430, 178] width 5 height 5
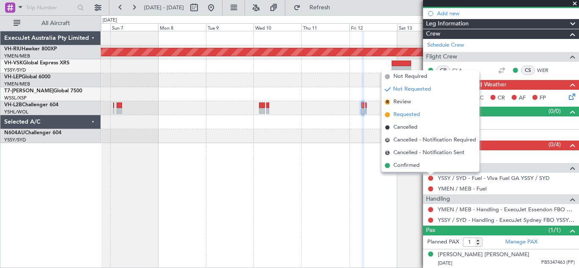
click at [404, 117] on span "Requested" at bounding box center [407, 115] width 27 height 8
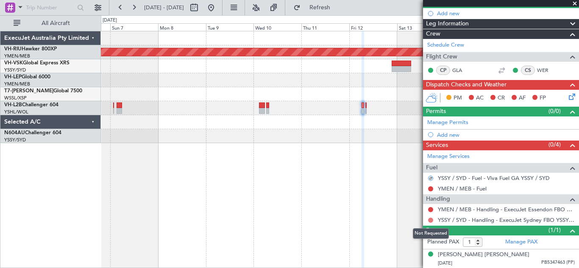
click at [431, 220] on button at bounding box center [430, 220] width 5 height 5
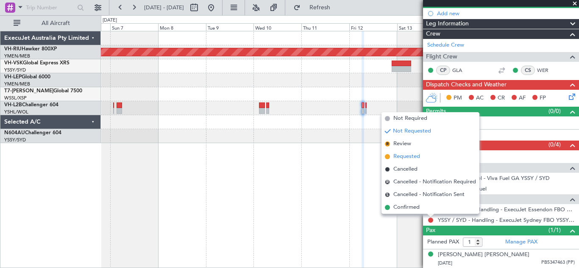
click at [403, 157] on span "Requested" at bounding box center [407, 157] width 27 height 8
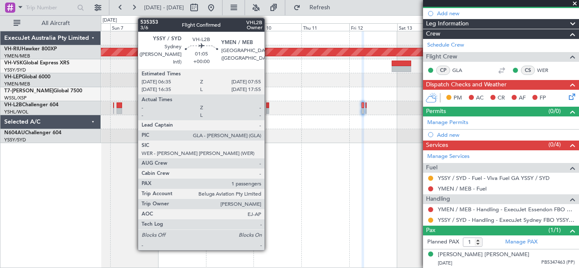
click at [268, 110] on div at bounding box center [267, 111] width 3 height 6
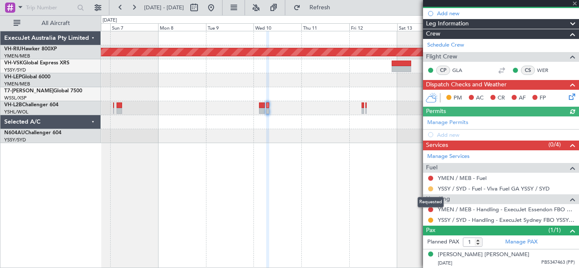
click at [431, 188] on button at bounding box center [430, 189] width 5 height 5
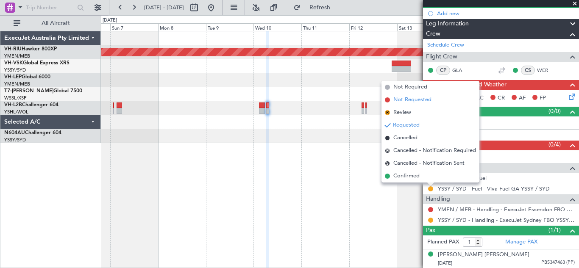
click at [399, 99] on span "Not Requested" at bounding box center [413, 100] width 38 height 8
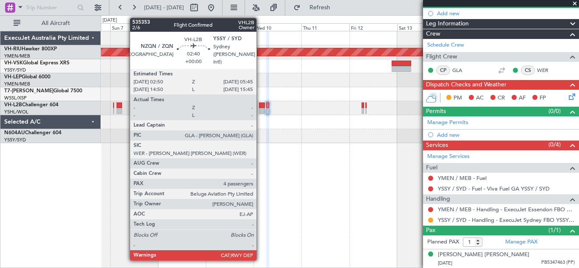
click at [260, 108] on div at bounding box center [262, 106] width 6 height 6
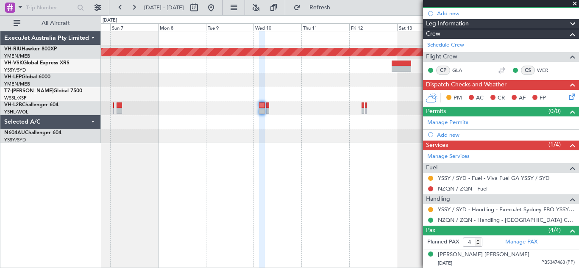
click at [576, 4] on span at bounding box center [575, 4] width 8 height 8
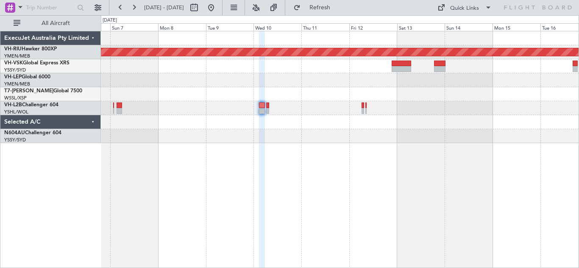
type input "0"
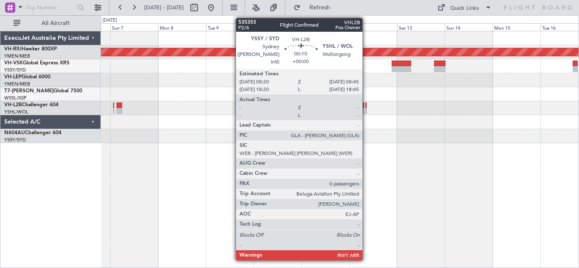
click at [366, 109] on div at bounding box center [366, 111] width 1 height 6
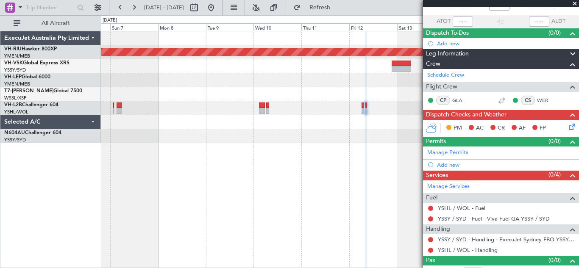
scroll to position [66, 0]
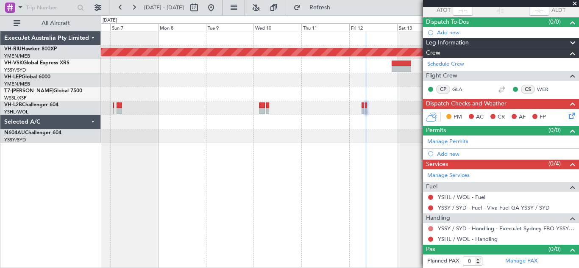
click at [430, 229] on button at bounding box center [430, 228] width 5 height 5
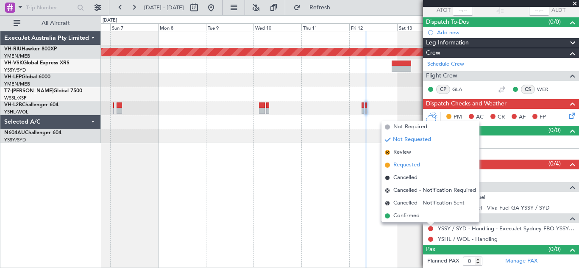
click at [406, 166] on span "Requested" at bounding box center [407, 165] width 27 height 8
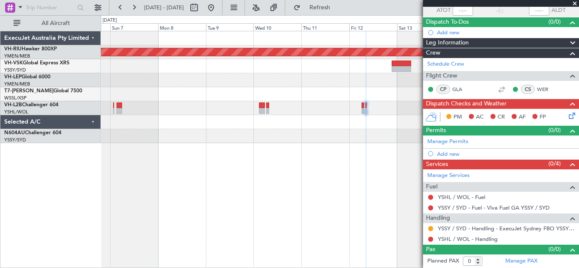
click at [575, 2] on span at bounding box center [575, 4] width 8 height 8
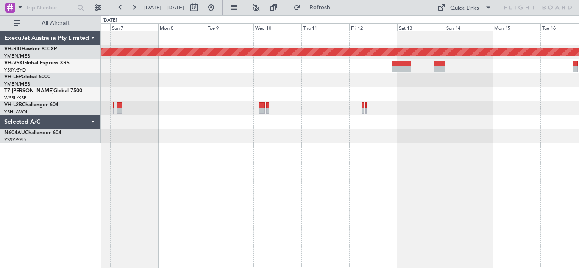
scroll to position [0, 0]
